Goal: Task Accomplishment & Management: Use online tool/utility

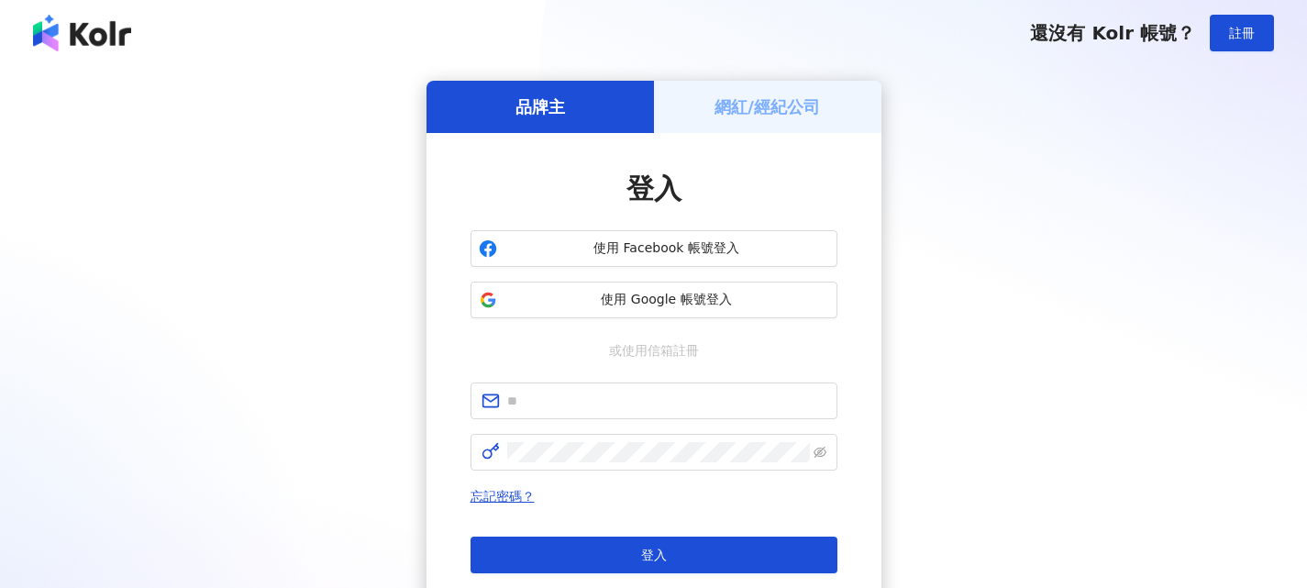
click at [729, 101] on h5 "網紅/經紀公司" at bounding box center [768, 106] width 106 height 23
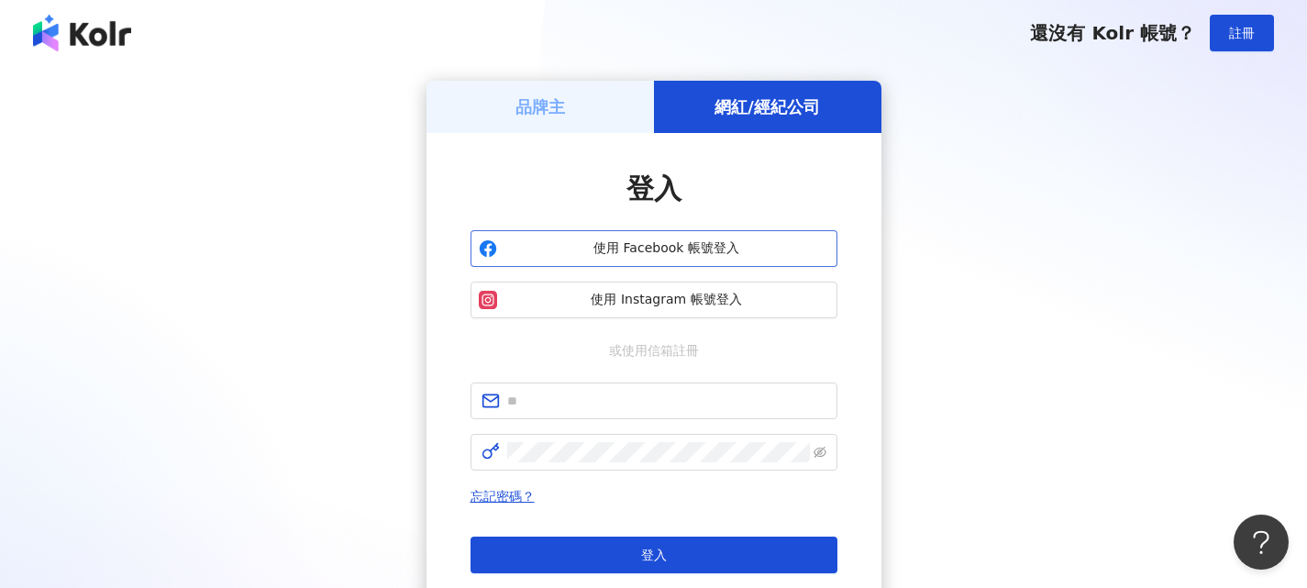
click at [728, 247] on span "使用 Facebook 帳號登入" at bounding box center [667, 248] width 325 height 18
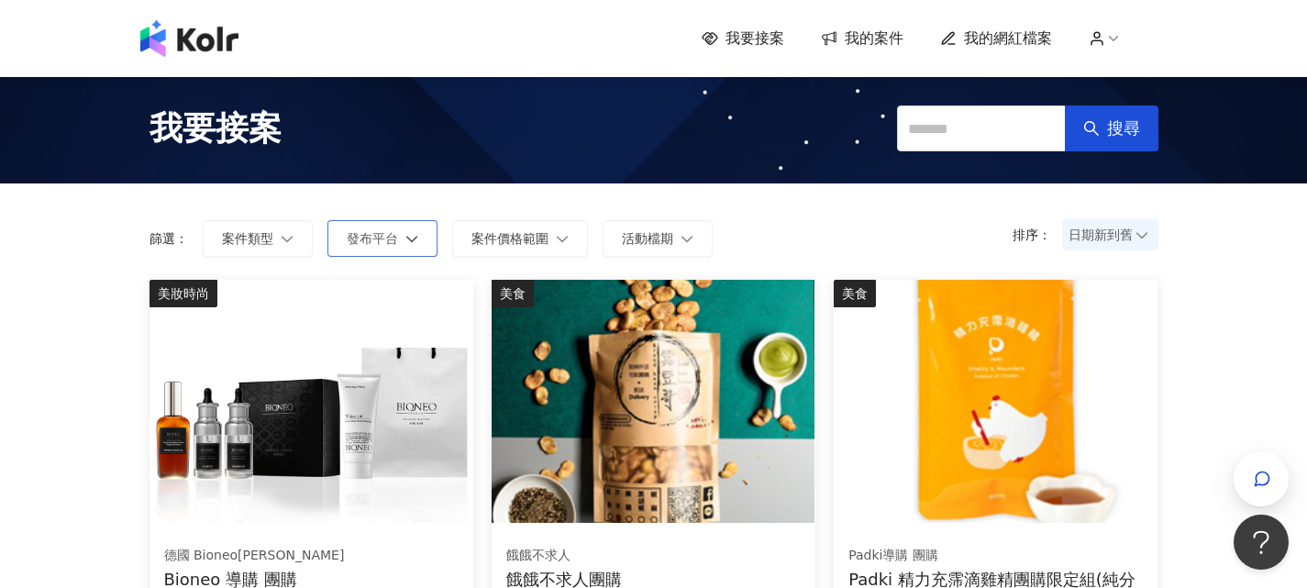
click at [399, 223] on button "發布平台" at bounding box center [383, 238] width 110 height 37
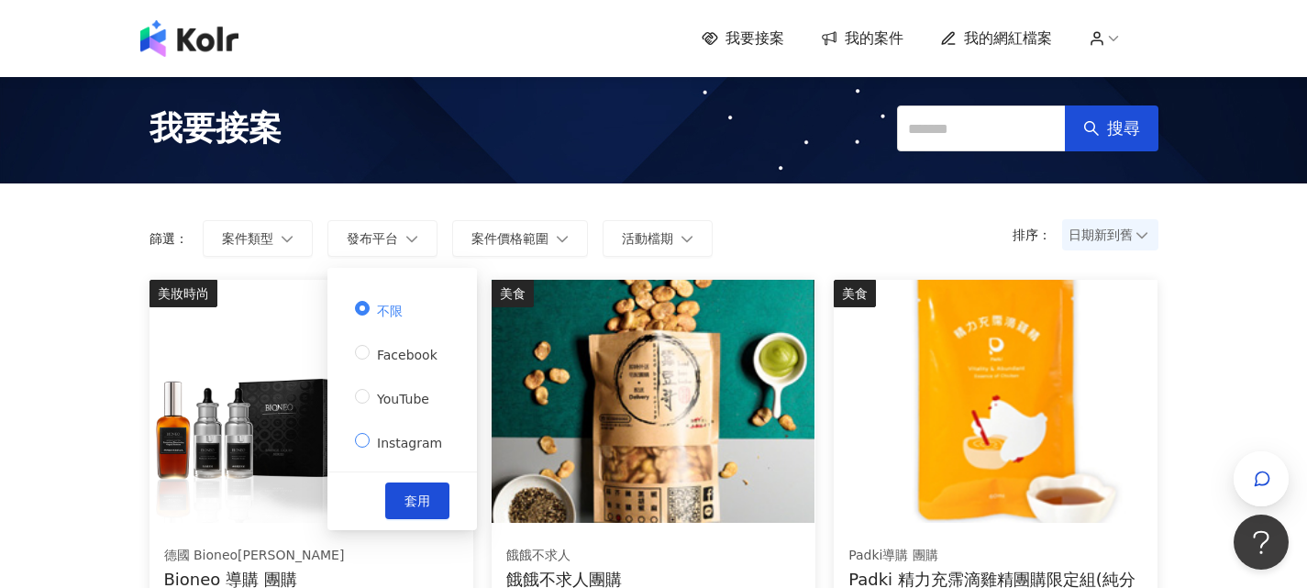
click at [407, 436] on span "Instagram" at bounding box center [410, 443] width 80 height 15
click at [415, 494] on span "套用" at bounding box center [418, 501] width 26 height 15
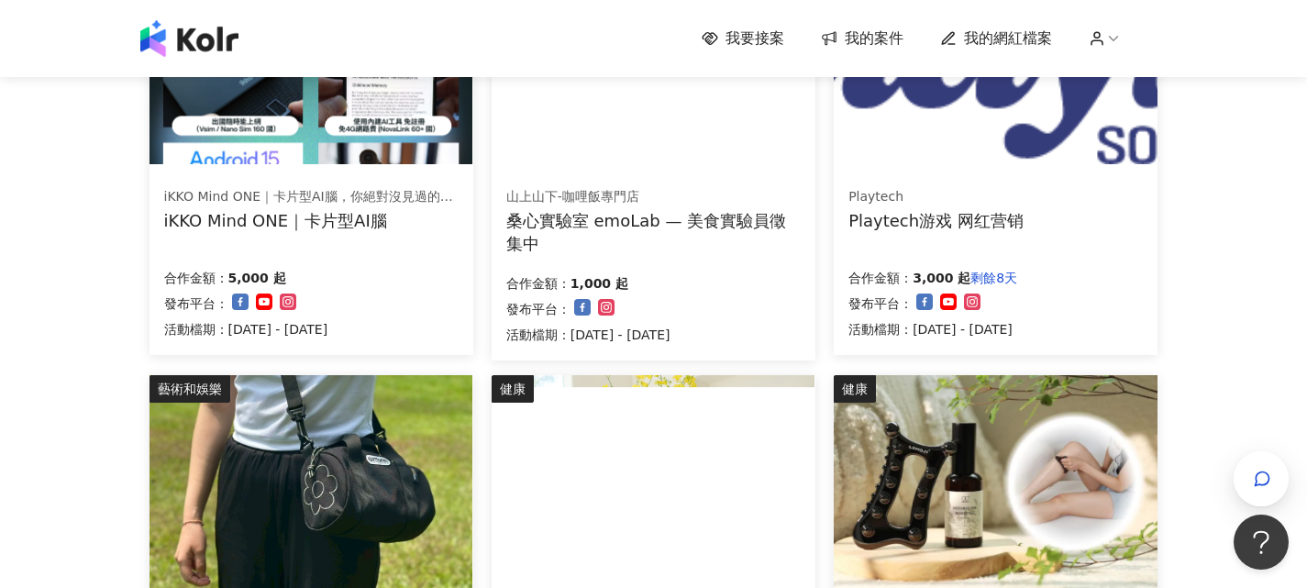
scroll to position [459, 0]
